Goal: Book appointment/travel/reservation

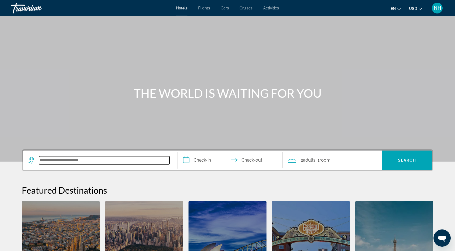
click at [84, 158] on input "Search hotel destination" at bounding box center [104, 160] width 130 height 8
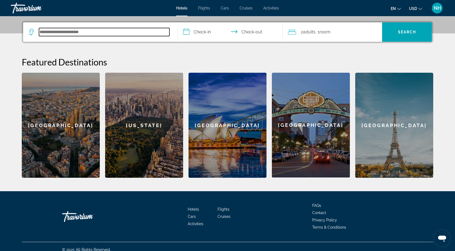
scroll to position [131, 0]
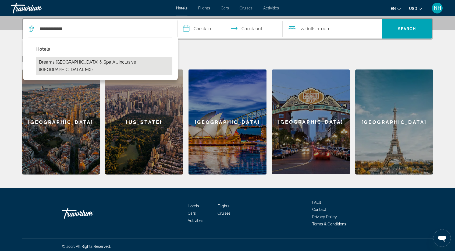
click at [87, 69] on button "Dreams Riviera Cancun Resort & Spa All Inclusive (Puerto Morelos, MX)" at bounding box center [104, 66] width 136 height 18
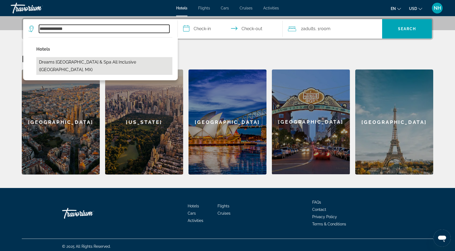
type input "**********"
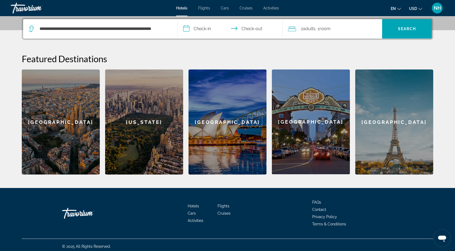
click at [209, 30] on input "**********" at bounding box center [231, 29] width 107 height 21
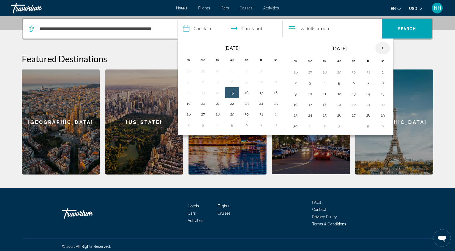
click at [382, 50] on th "Next month" at bounding box center [382, 48] width 15 height 12
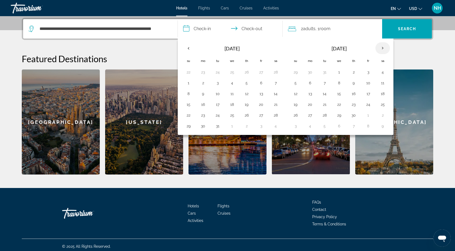
click at [382, 50] on th "Next month" at bounding box center [382, 48] width 15 height 12
click at [353, 106] on button "21" at bounding box center [353, 105] width 9 height 8
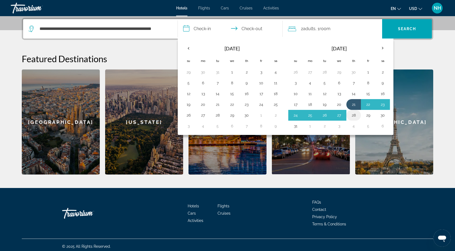
click at [353, 113] on button "28" at bounding box center [353, 115] width 9 height 8
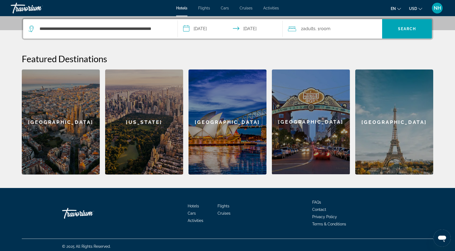
type input "**********"
click at [420, 25] on span "Search" at bounding box center [407, 28] width 50 height 13
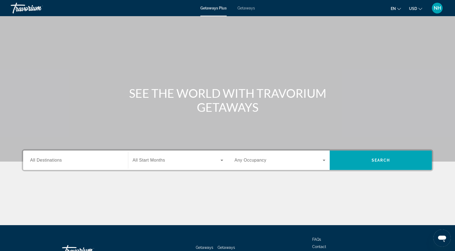
click at [53, 170] on div "Destination All Destinations Start Month All Start Months Occupancy Any Occupan…" at bounding box center [227, 160] width 411 height 22
click at [57, 161] on span "All Destinations" at bounding box center [46, 160] width 32 height 5
click at [57, 161] on input "Destination All Destinations" at bounding box center [75, 160] width 91 height 6
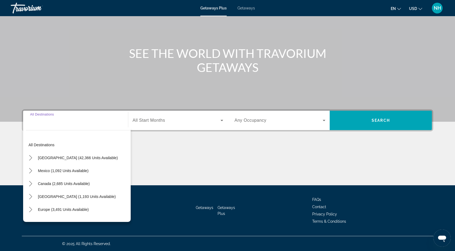
scroll to position [40, 0]
click at [54, 121] on input "Destination All Destinations" at bounding box center [75, 120] width 91 height 6
click at [39, 170] on span "Mexico (1,092 units available)" at bounding box center [63, 170] width 51 height 4
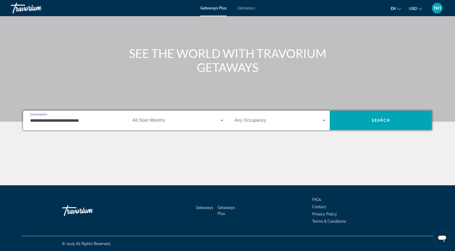
click at [59, 120] on input "**********" at bounding box center [75, 120] width 91 height 6
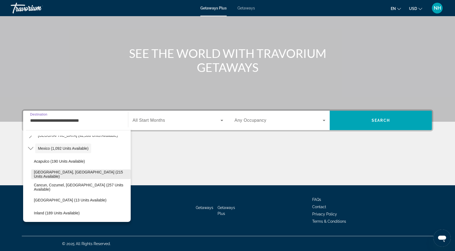
scroll to position [27, 0]
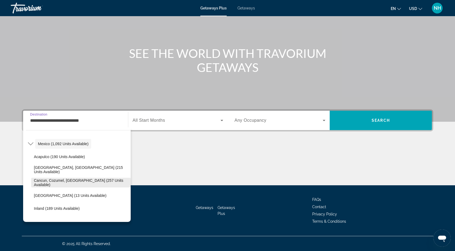
click at [65, 182] on span "Cancun, Cozumel, [GEOGRAPHIC_DATA] (257 units available)" at bounding box center [81, 182] width 94 height 9
type input "**********"
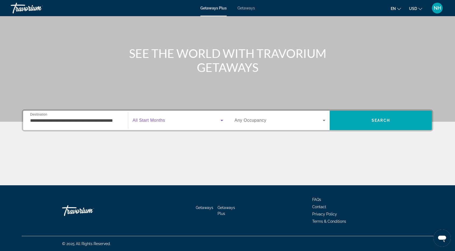
click at [171, 122] on span "Search widget" at bounding box center [177, 120] width 88 height 6
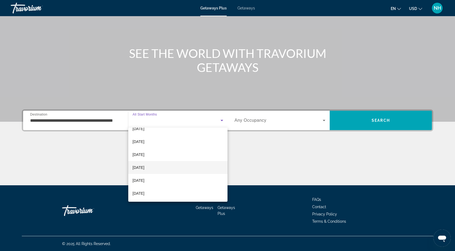
scroll to position [81, 0]
click at [142, 159] on span "[DATE]" at bounding box center [139, 158] width 12 height 6
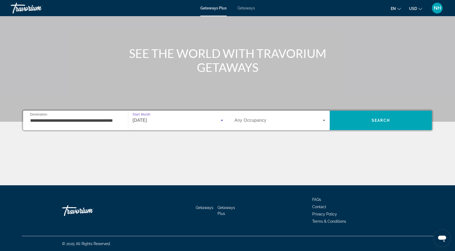
click at [271, 122] on span "Search widget" at bounding box center [278, 120] width 88 height 6
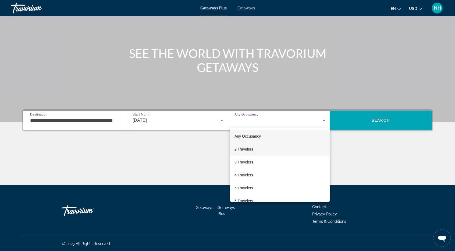
click at [258, 148] on mat-option "2 Travelers" at bounding box center [279, 149] width 99 height 13
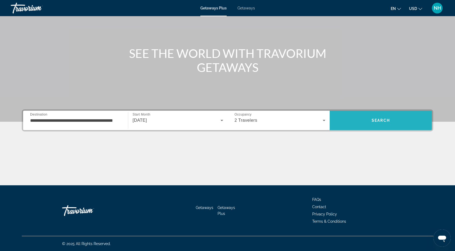
click at [376, 120] on span "Search" at bounding box center [381, 120] width 18 height 4
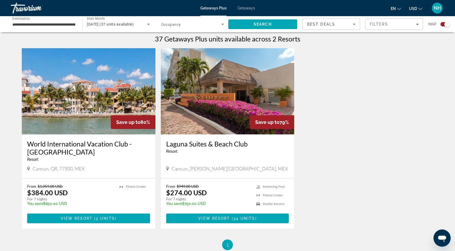
scroll to position [161, 0]
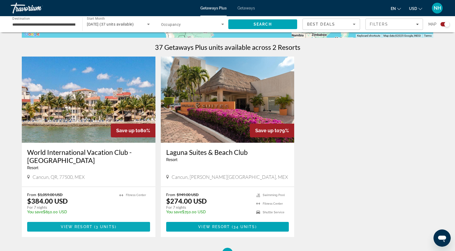
click at [85, 226] on span "View Resort" at bounding box center [77, 226] width 32 height 4
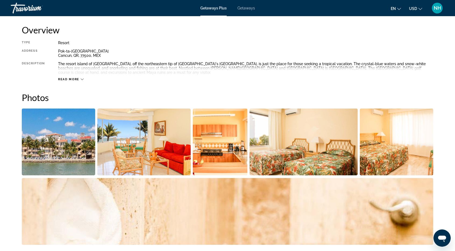
scroll to position [188, 0]
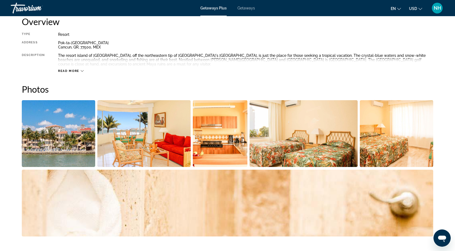
click at [82, 71] on icon "Main content" at bounding box center [82, 70] width 3 height 3
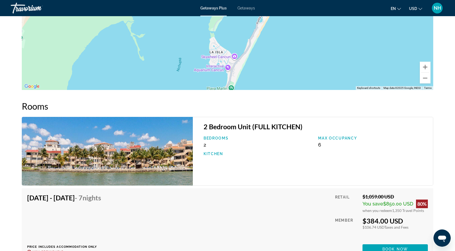
scroll to position [726, 0]
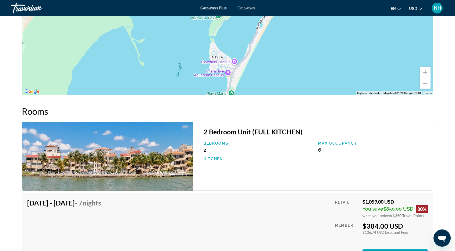
click at [241, 8] on span "Getaways" at bounding box center [245, 8] width 17 height 4
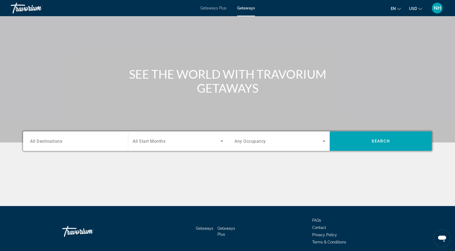
scroll to position [40, 0]
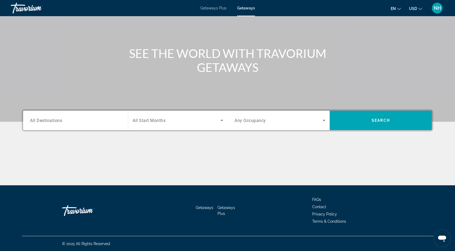
click at [64, 115] on div "Search widget" at bounding box center [75, 120] width 91 height 15
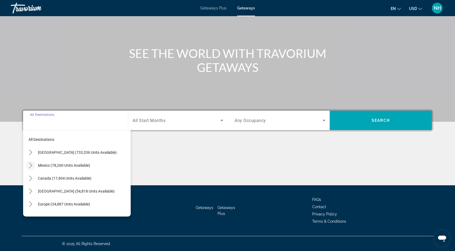
click at [30, 164] on icon "Toggle Mexico (78,260 units available) submenu" at bounding box center [30, 164] width 5 height 5
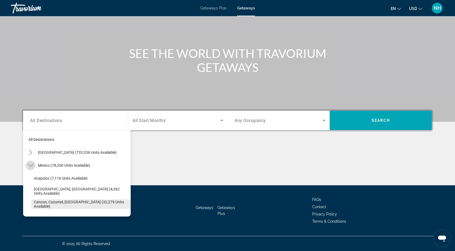
scroll to position [29, 0]
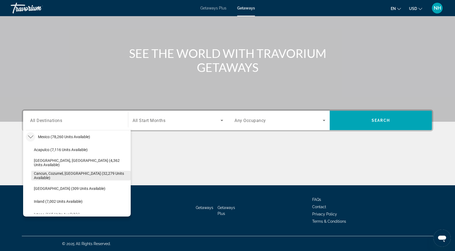
click at [55, 174] on span "Cancun, Cozumel, [GEOGRAPHIC_DATA] (32,279 units available)" at bounding box center [81, 175] width 94 height 9
type input "**********"
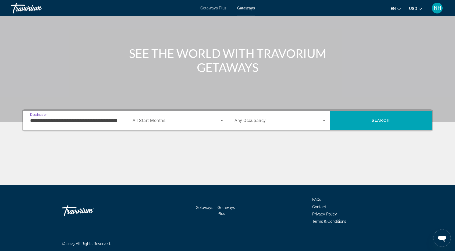
click at [180, 117] on span "Search widget" at bounding box center [177, 120] width 88 height 6
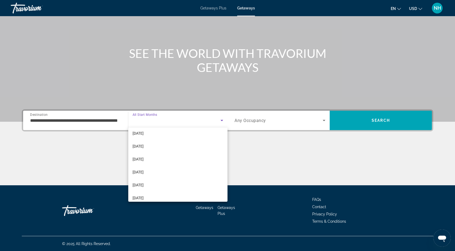
scroll to position [81, 0]
click at [165, 158] on mat-option "[DATE]" at bounding box center [177, 158] width 99 height 13
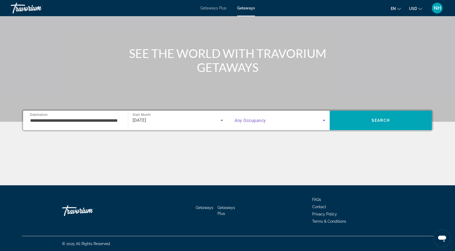
click at [268, 120] on span "Search widget" at bounding box center [278, 120] width 88 height 6
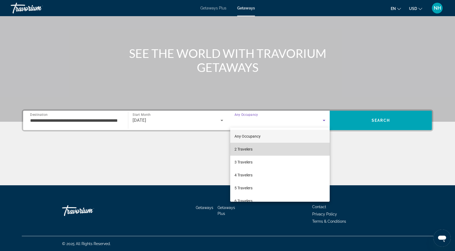
click at [280, 150] on mat-option "2 Travelers" at bounding box center [279, 149] width 99 height 13
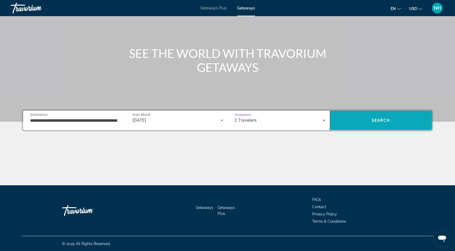
click at [369, 120] on span "Search" at bounding box center [381, 120] width 102 height 13
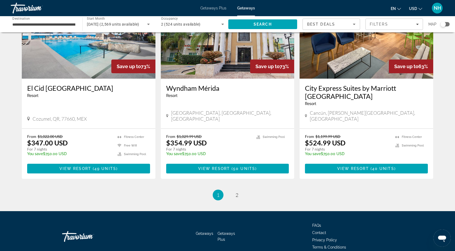
scroll to position [643, 0]
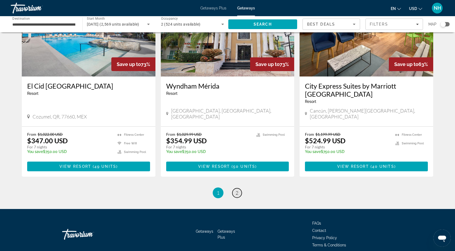
click at [237, 190] on span "2" at bounding box center [237, 193] width 3 height 6
